Goal: Navigation & Orientation: Find specific page/section

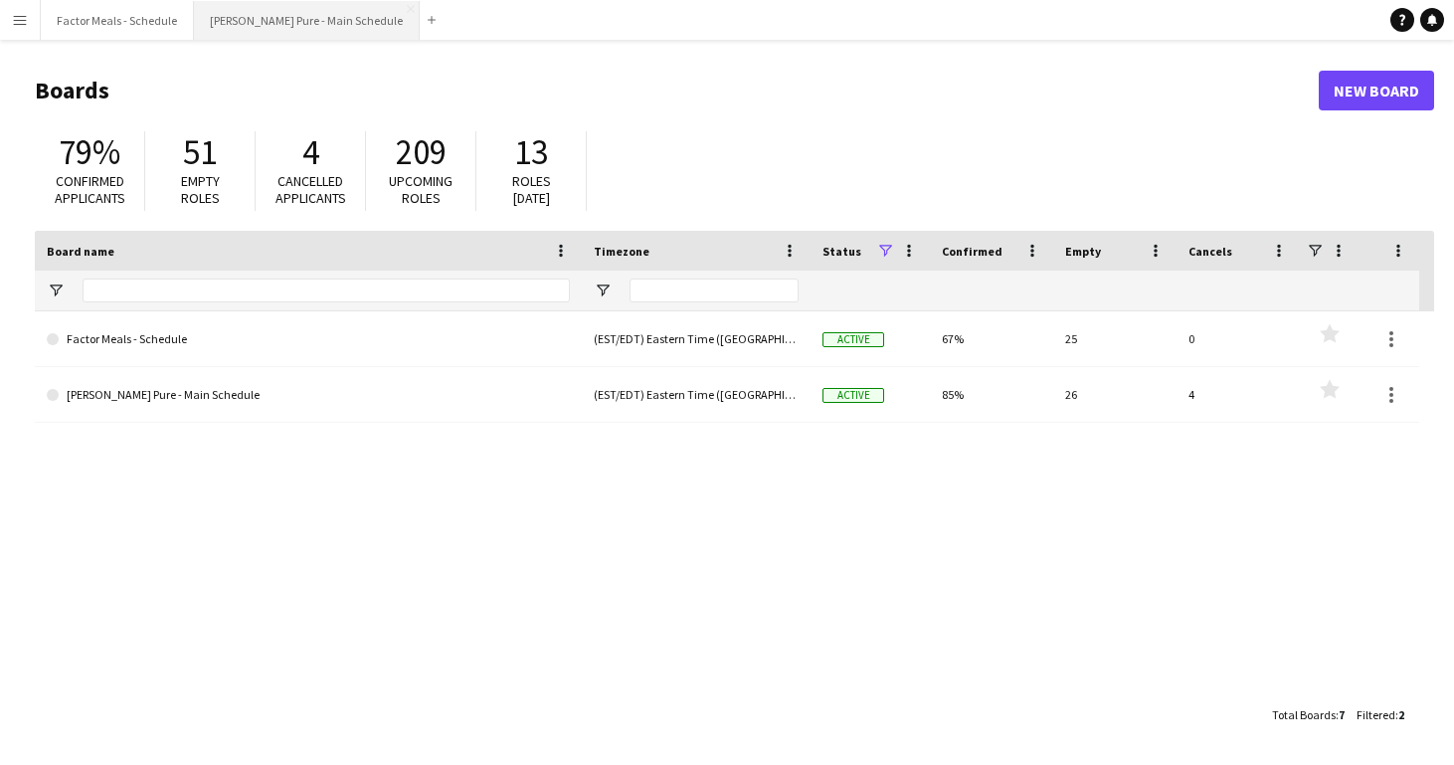
click at [301, 18] on button "[PERSON_NAME] Pure - Main Schedule Close" at bounding box center [307, 20] width 226 height 39
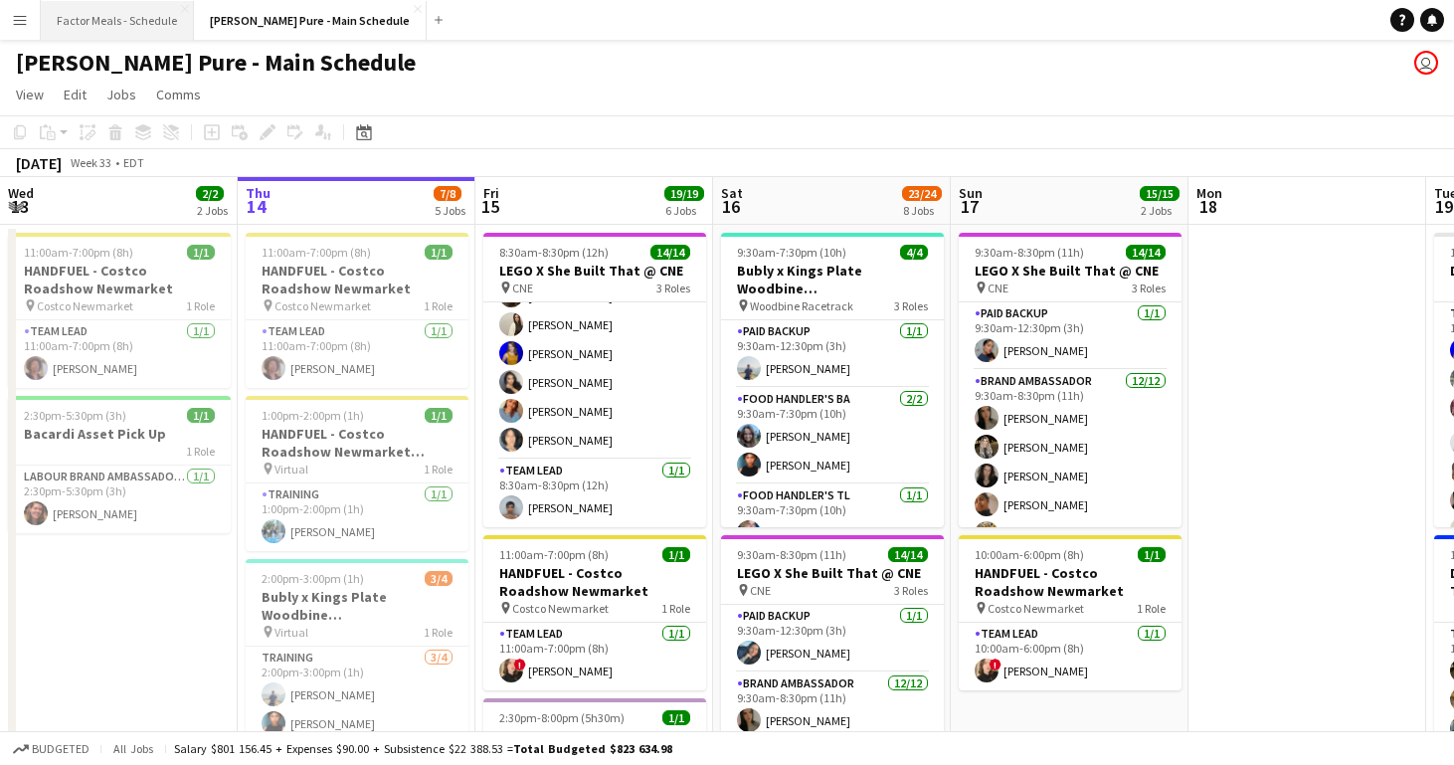
click at [146, 17] on button "Factor Meals - Schedule Close" at bounding box center [117, 20] width 153 height 39
